Goal: Transaction & Acquisition: Download file/media

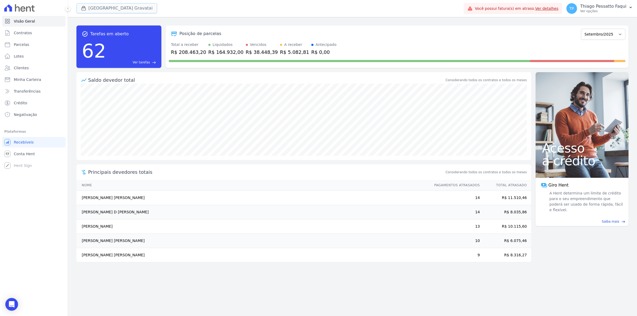
click at [97, 7] on button "[GEOGRAPHIC_DATA] Gravatai" at bounding box center [116, 8] width 81 height 10
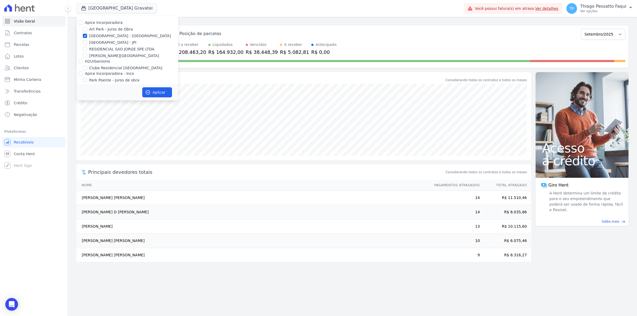
click at [102, 34] on label "[GEOGRAPHIC_DATA] - [GEOGRAPHIC_DATA]" at bounding box center [130, 36] width 82 height 6
click at [87, 34] on input "[GEOGRAPHIC_DATA] - [GEOGRAPHIC_DATA]" at bounding box center [85, 36] width 4 height 4
checkbox input "false"
click at [102, 59] on label "H2Urbanismo" at bounding box center [97, 61] width 25 height 4
click at [83, 59] on input "H2Urbanismo" at bounding box center [81, 61] width 4 height 4
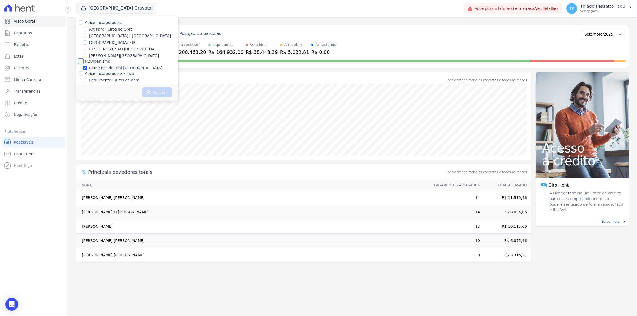
checkbox input "true"
click at [156, 94] on button "Aplicar" at bounding box center [157, 92] width 30 height 10
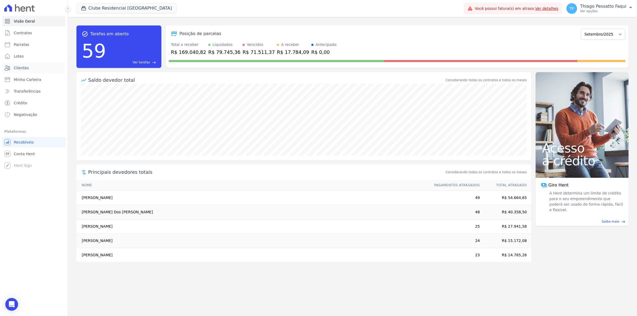
click at [31, 68] on link "Clientes" at bounding box center [33, 68] width 63 height 11
click at [92, 9] on button "Clube Residencial [GEOGRAPHIC_DATA]" at bounding box center [126, 8] width 100 height 10
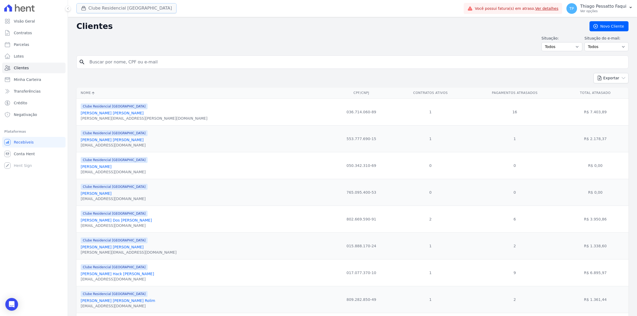
click at [114, 8] on button "Clube Residencial [GEOGRAPHIC_DATA]" at bounding box center [126, 8] width 100 height 10
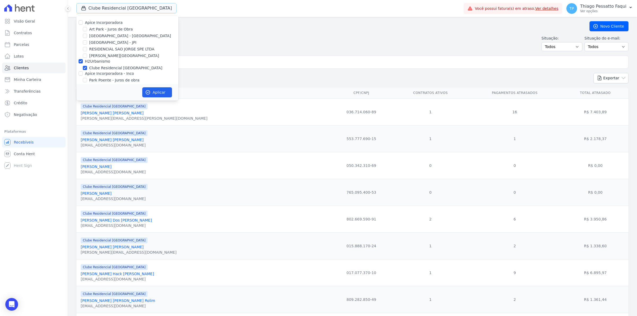
scroll to position [16, 0]
click at [314, 25] on h2 "Clientes" at bounding box center [328, 26] width 504 height 10
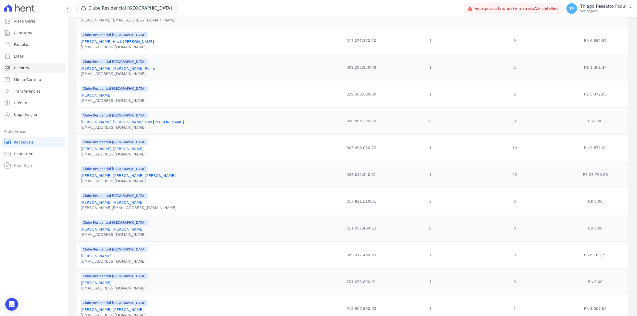
scroll to position [0, 0]
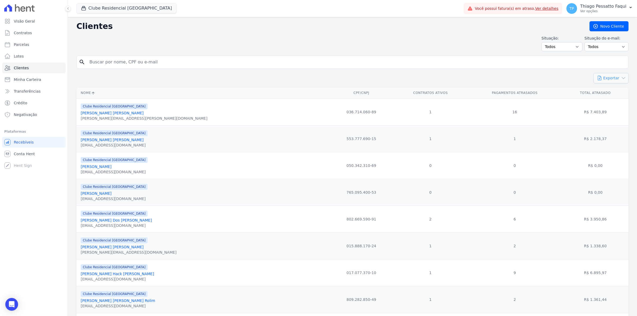
click at [620, 76] on icon "button" at bounding box center [622, 77] width 5 height 5
click at [612, 99] on span "CSV" at bounding box center [614, 100] width 7 height 4
click at [329, 141] on td "553.777.690-15" at bounding box center [361, 138] width 64 height 27
click at [620, 80] on icon "button" at bounding box center [622, 77] width 5 height 5
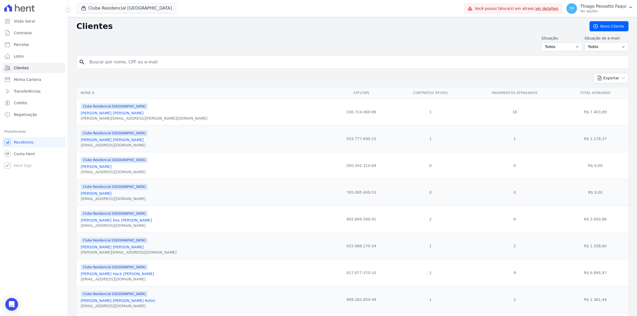
click at [329, 88] on th "CPF/CNPJ" at bounding box center [361, 93] width 64 height 11
click at [33, 34] on link "Contratos" at bounding box center [33, 33] width 63 height 11
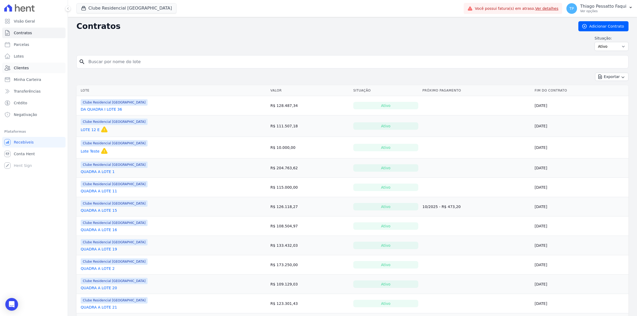
click at [27, 66] on link "Clientes" at bounding box center [33, 68] width 63 height 11
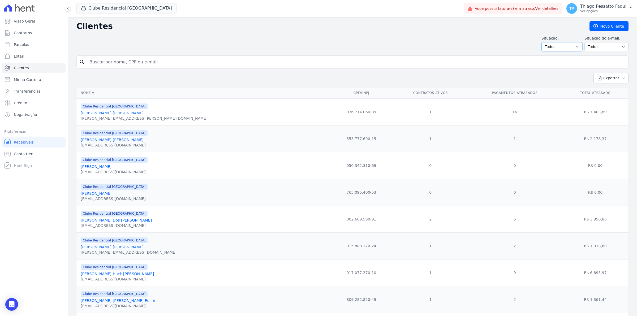
click at [572, 44] on select "Todos Adimplentes Inadimplentes" at bounding box center [561, 46] width 41 height 9
drag, startPoint x: 571, startPoint y: 48, endPoint x: 600, endPoint y: 48, distance: 29.2
click at [572, 48] on select "Todos Adimplentes Inadimplentes" at bounding box center [561, 46] width 41 height 9
click at [600, 48] on select "Todos Confirmado Não confirmado" at bounding box center [606, 46] width 44 height 9
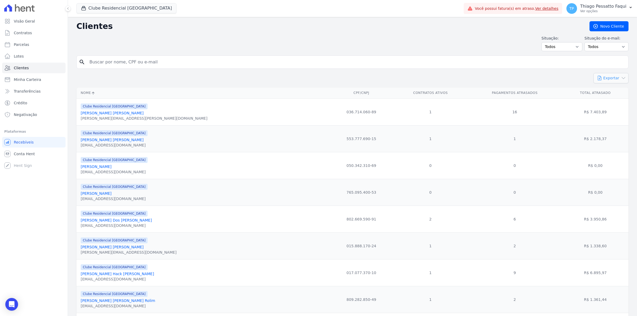
click at [610, 77] on button "Exportar" at bounding box center [610, 78] width 35 height 10
click at [414, 76] on div "Exportar PDF CSV Dimob 2024" at bounding box center [352, 80] width 552 height 15
click at [558, 44] on select "Todos Adimplentes Inadimplentes" at bounding box center [561, 46] width 41 height 9
